Goal: Find specific page/section: Find specific page/section

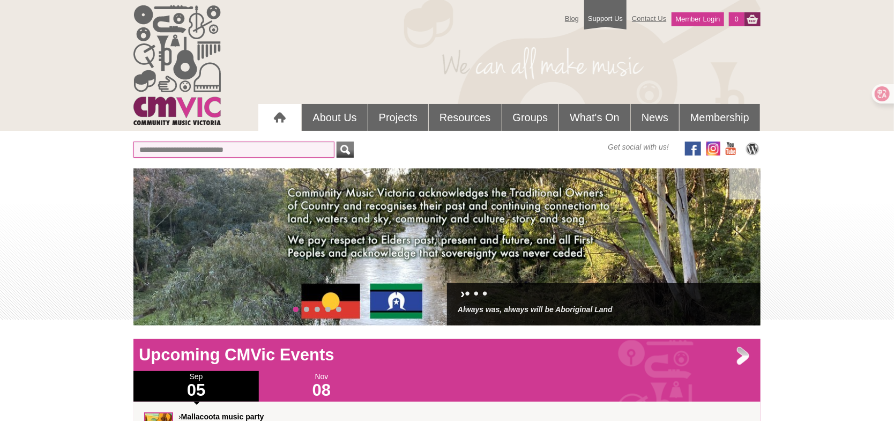
click at [180, 154] on input "text" at bounding box center [233, 149] width 201 height 16
type input "****"
click at [337, 141] on button "submit" at bounding box center [345, 149] width 17 height 16
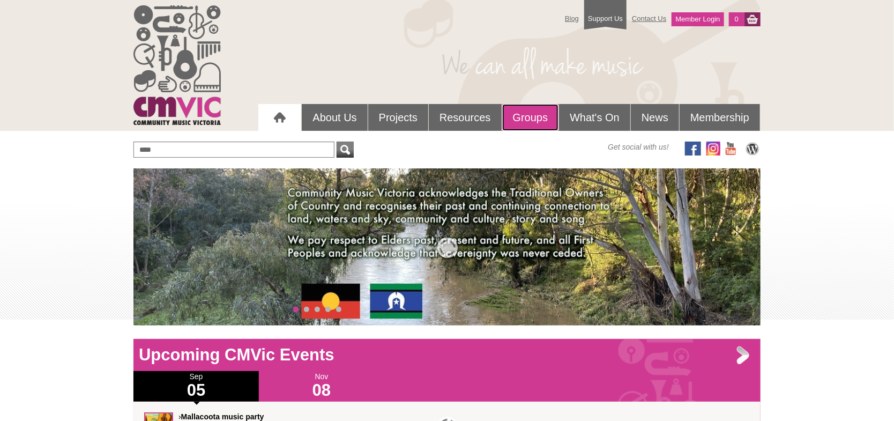
click at [526, 123] on link "Groups" at bounding box center [530, 117] width 57 height 27
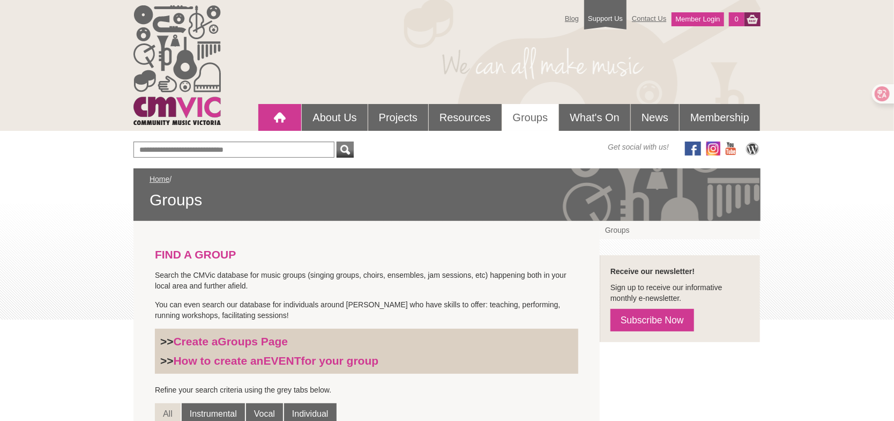
click at [286, 116] on div at bounding box center [279, 117] width 21 height 21
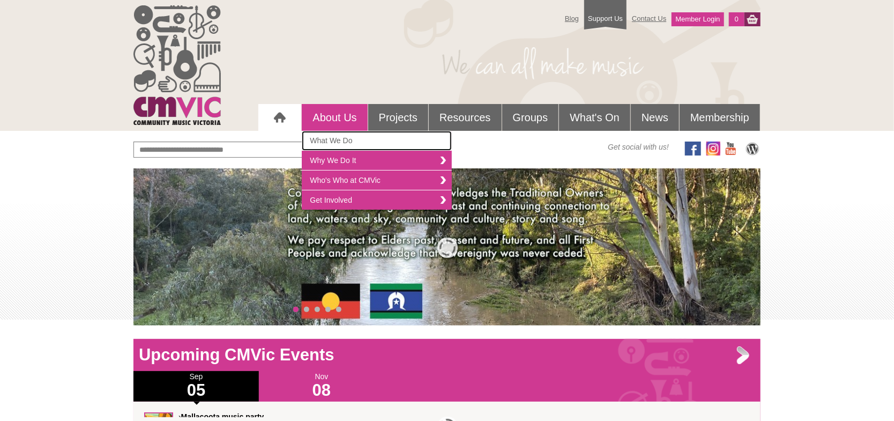
click at [326, 139] on link "What We Do" at bounding box center [377, 141] width 150 height 20
